Goal: Task Accomplishment & Management: Manage account settings

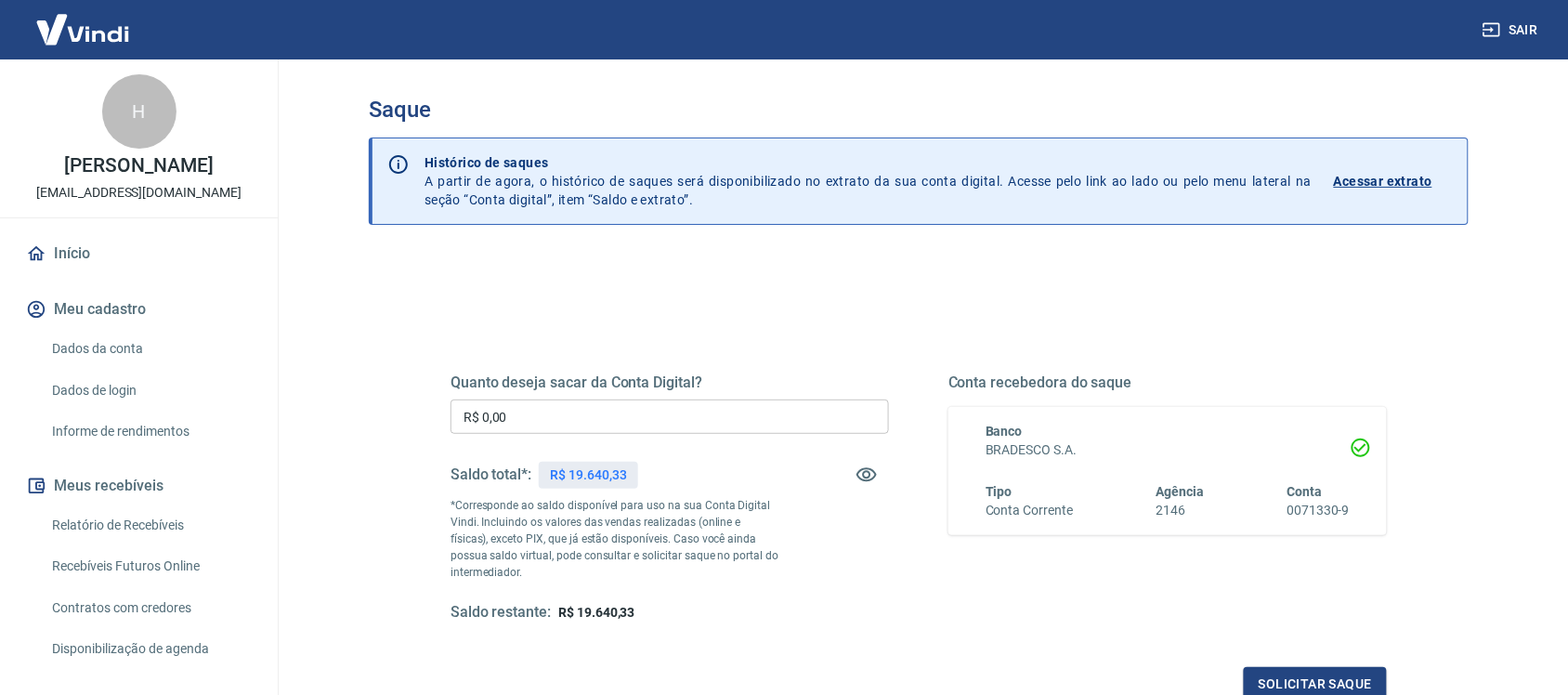
click at [527, 415] on input "R$ 0,00" at bounding box center [669, 416] width 438 height 34
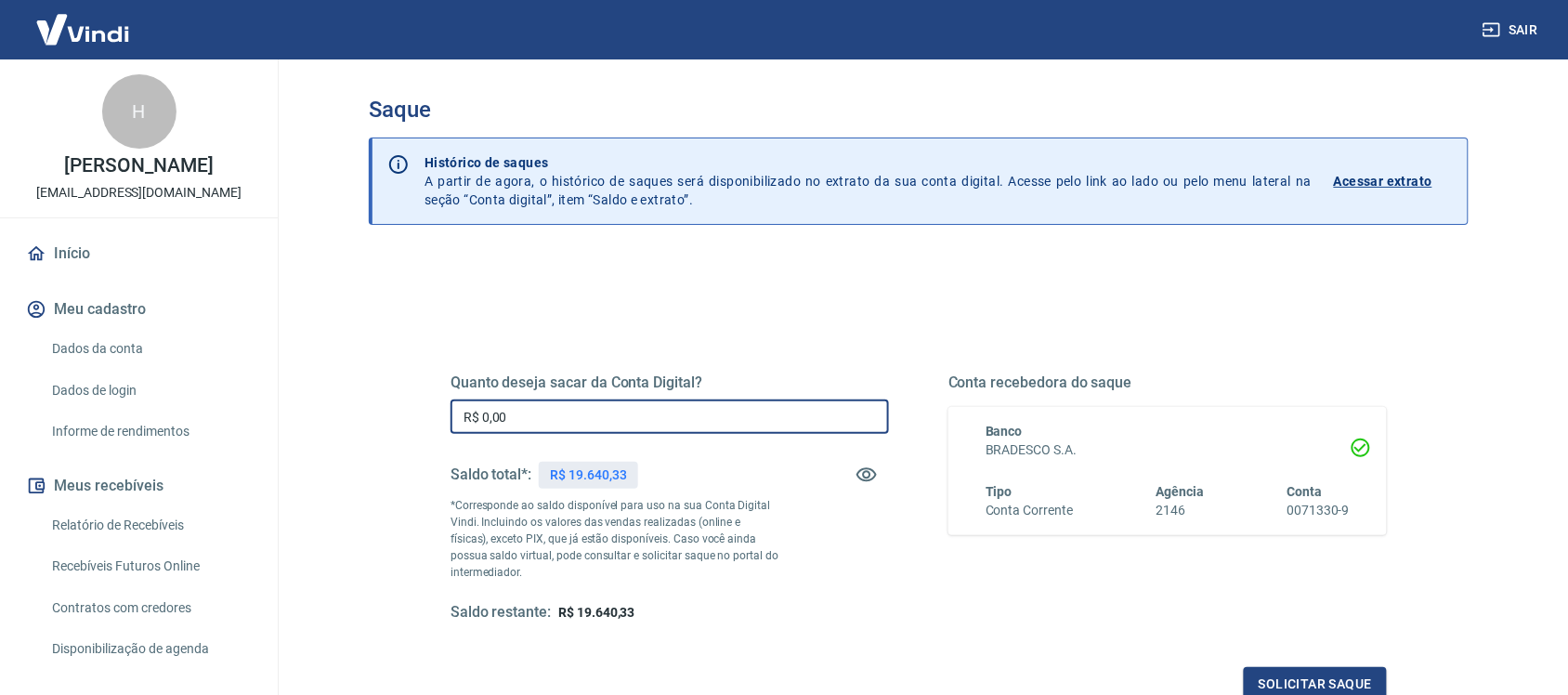
click at [586, 423] on input "R$ 0,00" at bounding box center [669, 416] width 438 height 34
drag, startPoint x: 586, startPoint y: 423, endPoint x: 374, endPoint y: 437, distance: 212.5
click at [374, 437] on div "Quanto deseja sacar da Conta Digital? R$ 0,00 ​ Saldo total*: R$ 19.640,33 *Cor…" at bounding box center [919, 587] width 1100 height 665
type input "R$ 4.354,42"
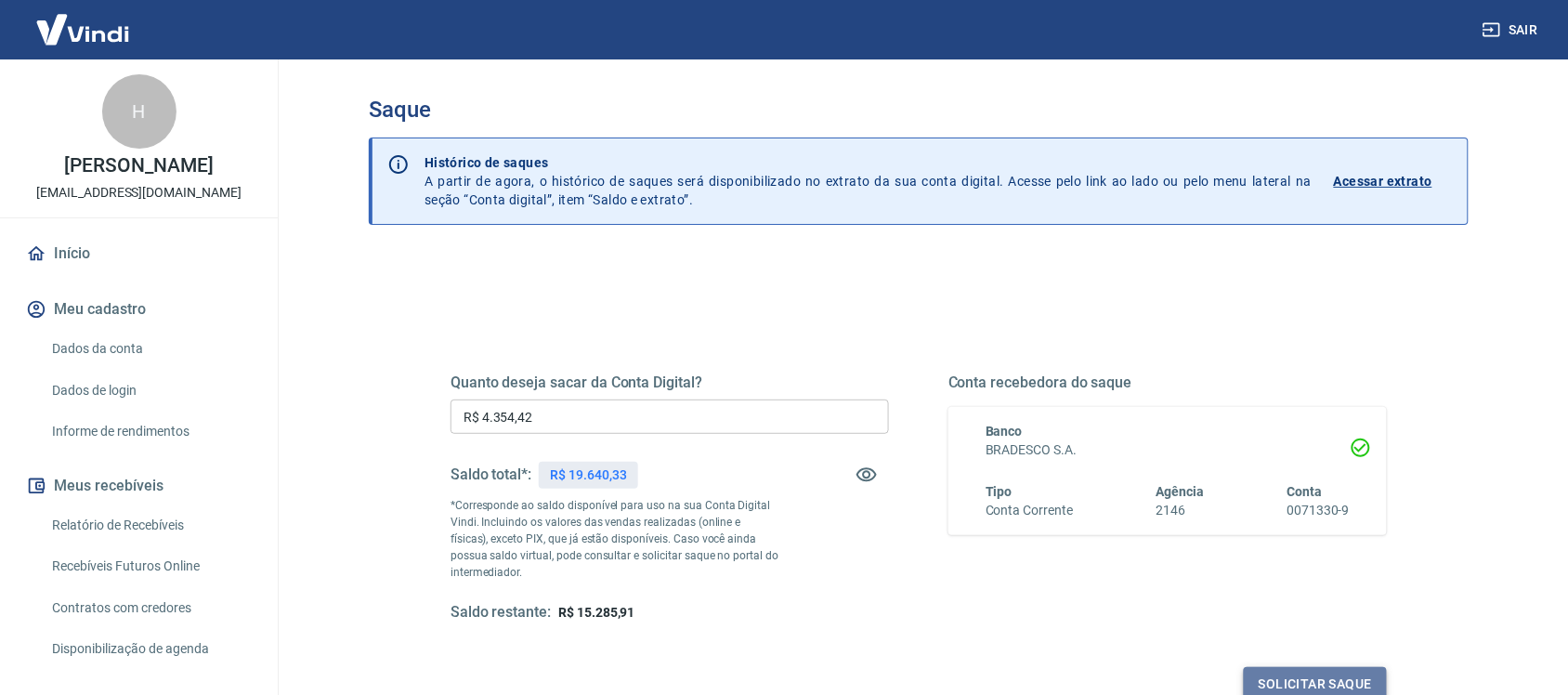
click at [1290, 681] on button "Solicitar saque" at bounding box center [1315, 684] width 143 height 34
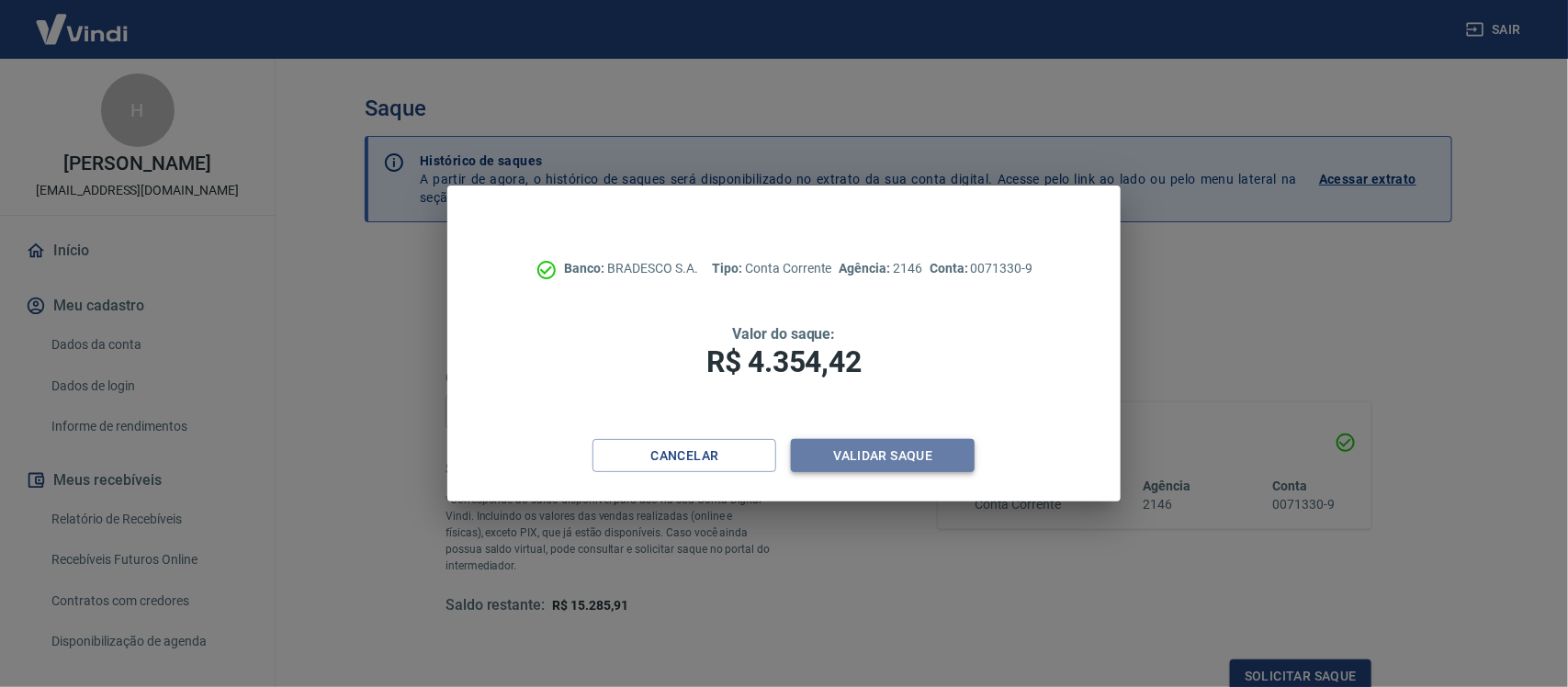
click at [874, 462] on button "Validar saque" at bounding box center [882, 456] width 184 height 34
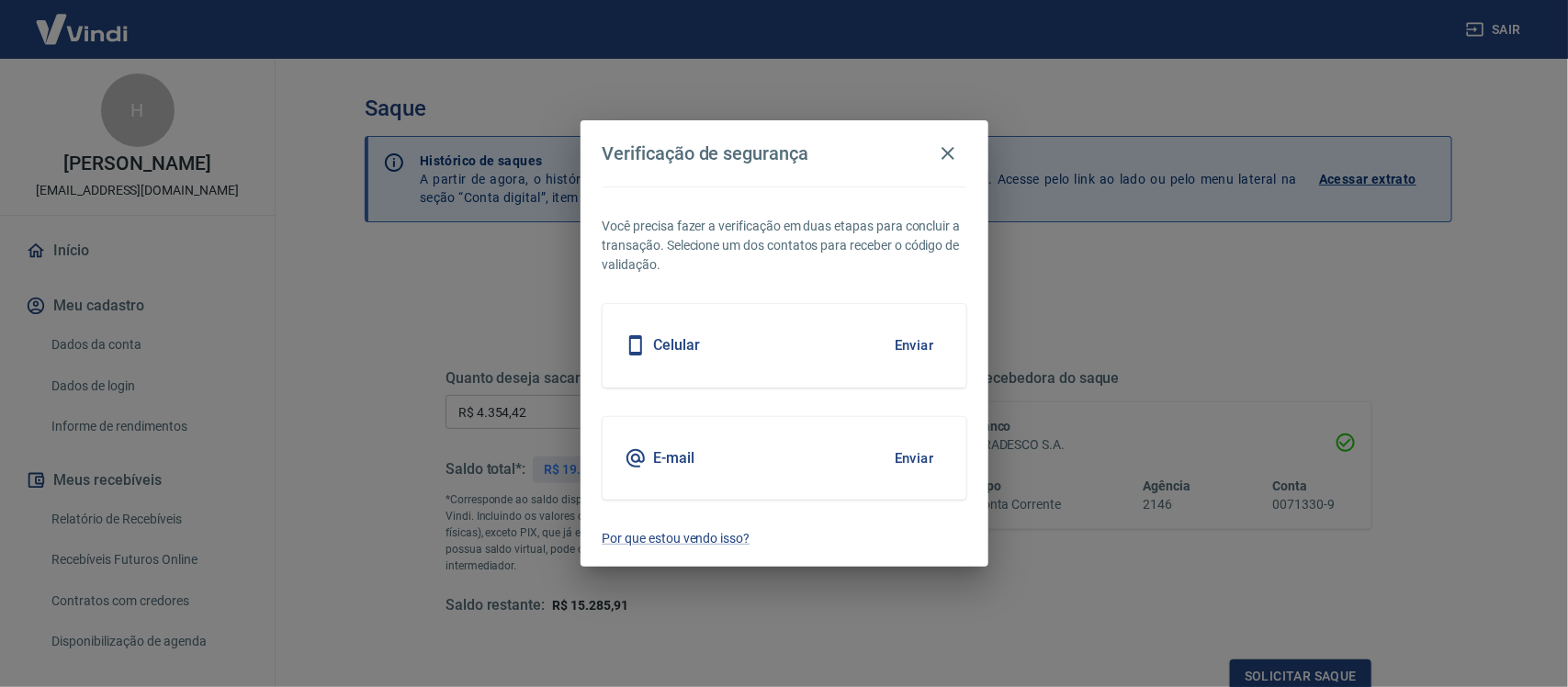
scroll to position [6, 0]
click at [910, 349] on button "Enviar" at bounding box center [915, 344] width 60 height 38
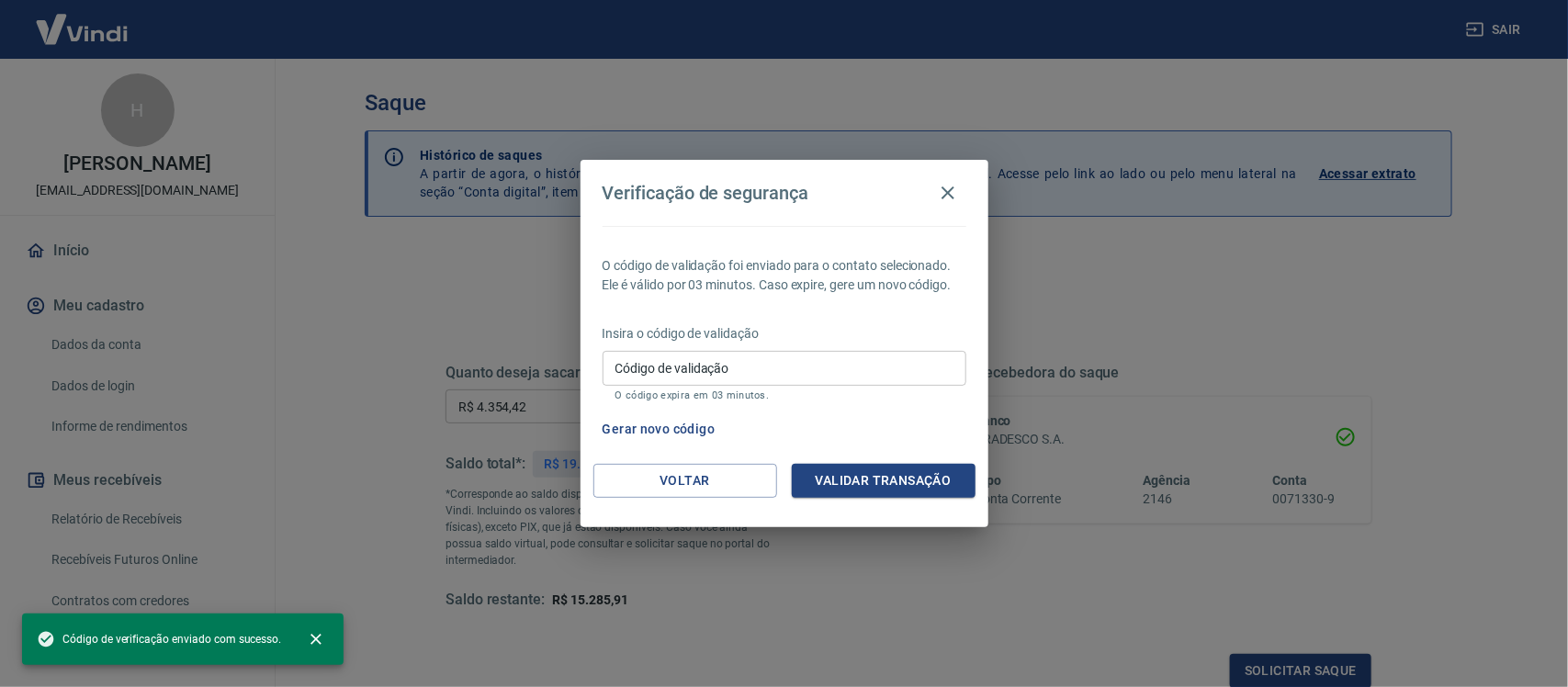
click at [664, 377] on input "Código de validação" at bounding box center [784, 368] width 364 height 34
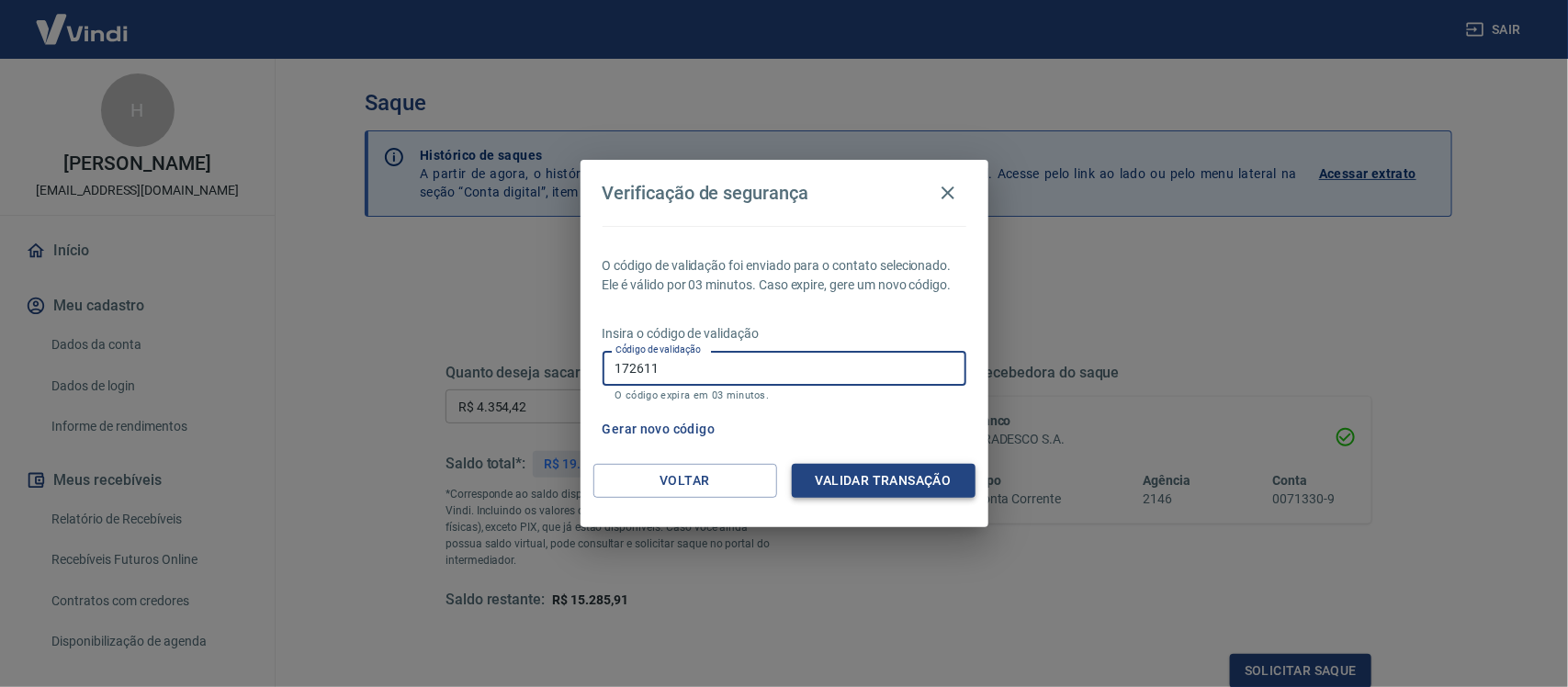
type input "172611"
click at [917, 487] on button "Validar transação" at bounding box center [883, 481] width 184 height 34
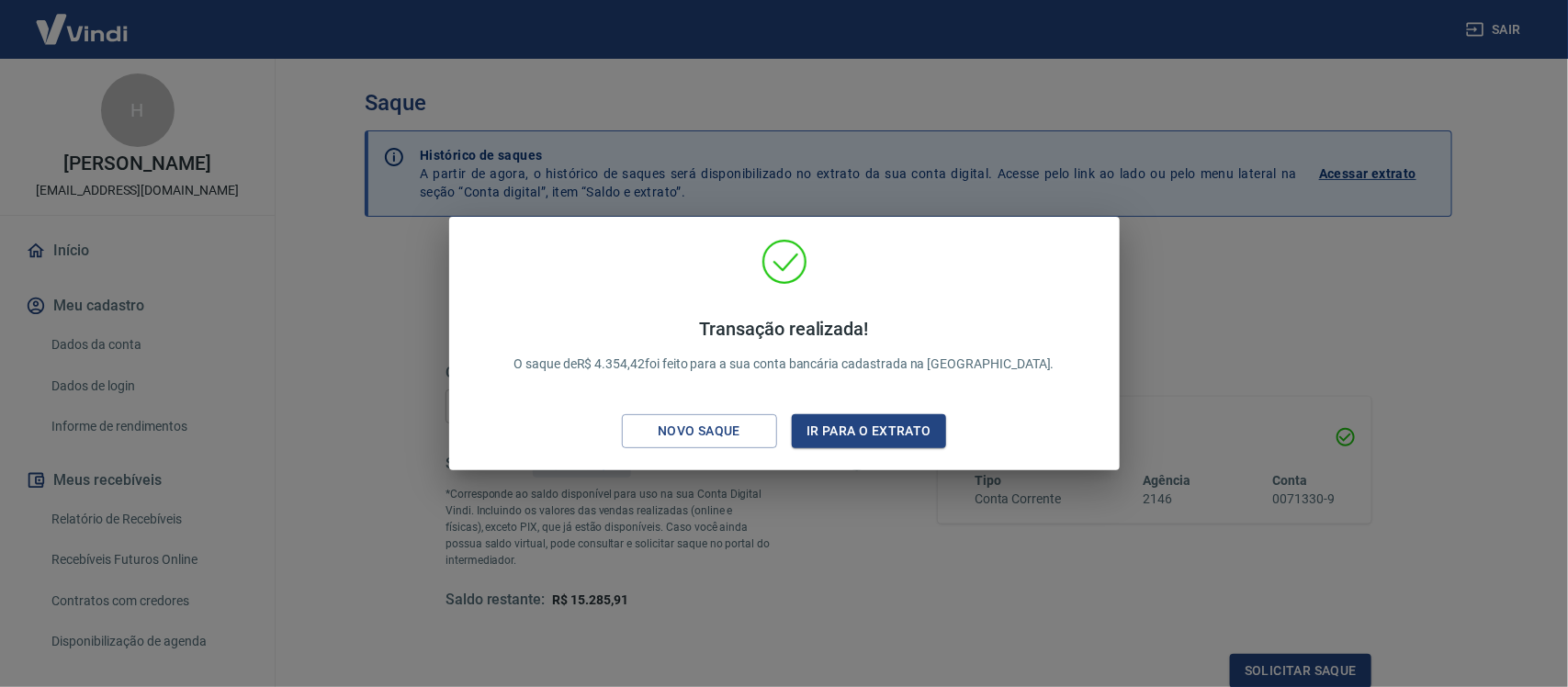
click at [1268, 319] on div "Transação realizada! O saque de R$ 4.354,42 foi feito para a sua conta bancária…" at bounding box center [784, 344] width 1568 height 687
